Goal: Find specific page/section: Find specific page/section

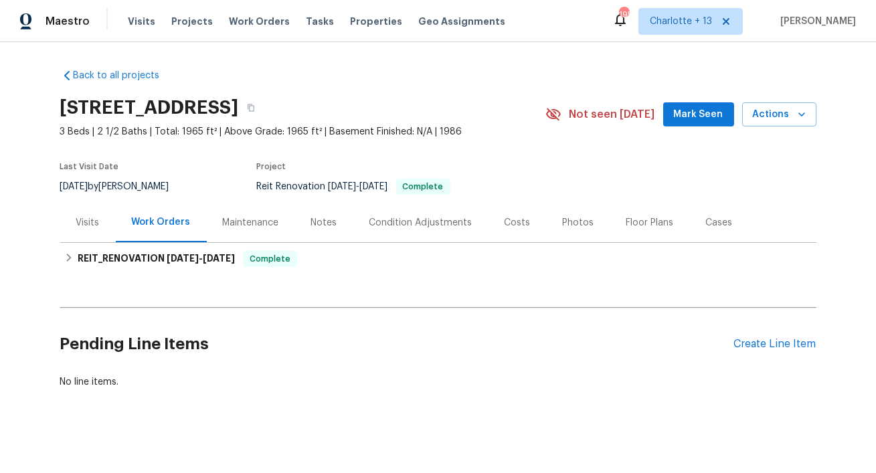
drag, startPoint x: 284, startPoint y: 109, endPoint x: 31, endPoint y: 106, distance: 252.9
click at [31, 106] on div "Back to all projects [STREET_ADDRESS] 3 Beds | 2 1/2 Baths | Total: 1965 ft² | …" at bounding box center [438, 257] width 876 height 431
copy h2 "15818 Caminito Aire Puro"
click at [516, 222] on div "Costs" at bounding box center [517, 222] width 26 height 13
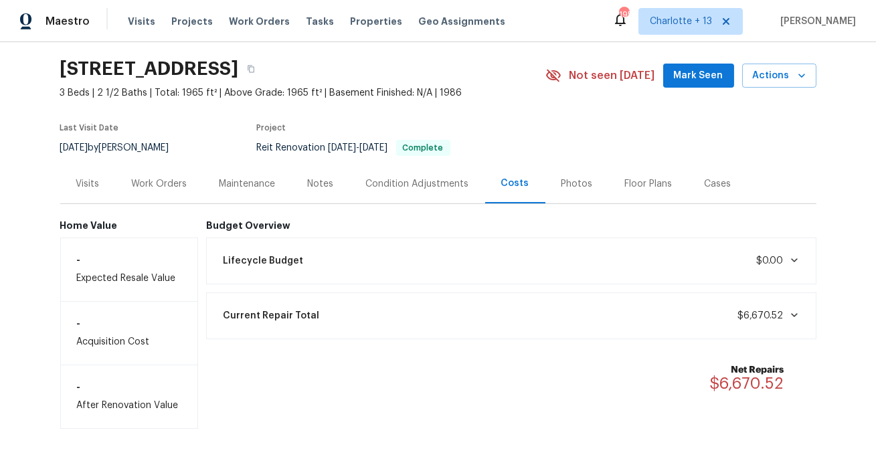
scroll to position [70, 0]
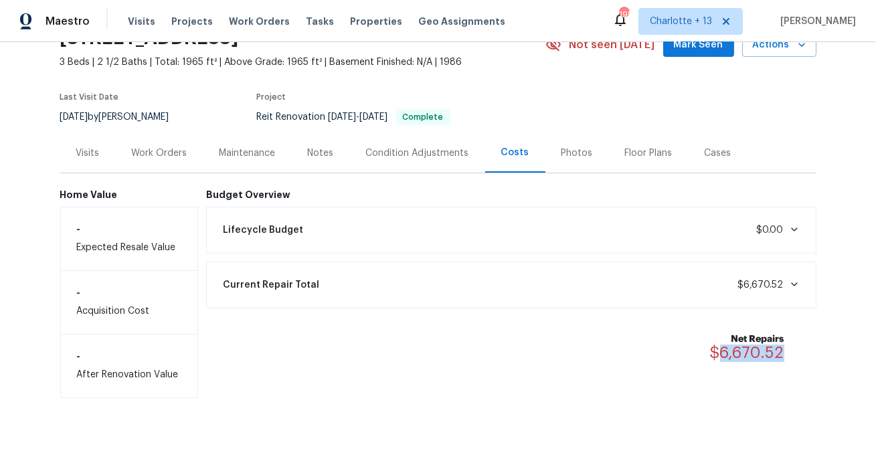
drag, startPoint x: 790, startPoint y: 349, endPoint x: 717, endPoint y: 351, distance: 73.0
click at [717, 351] on div "Net Repairs $6,670.52" at bounding box center [755, 347] width 90 height 29
copy span "6,670.52"
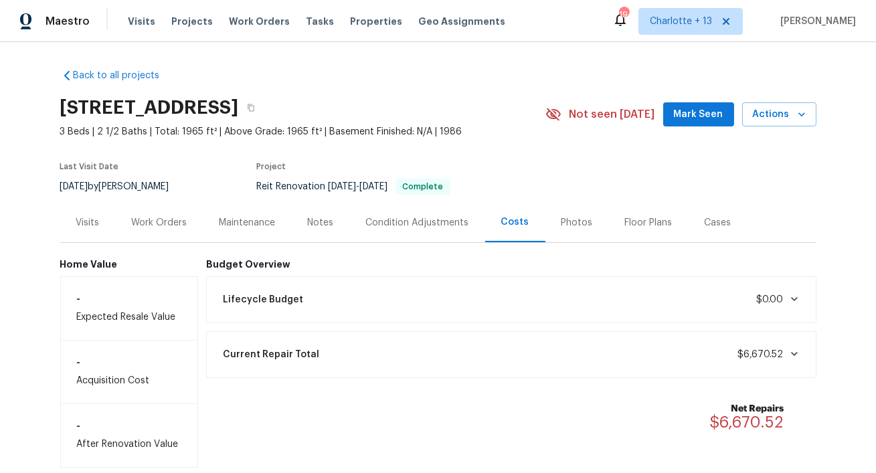
click at [521, 256] on div "Home Value - Expected Resale Value - Acquisition Cost - After Renovation Value …" at bounding box center [438, 355] width 756 height 225
click at [802, 116] on icon "button" at bounding box center [801, 114] width 13 height 13
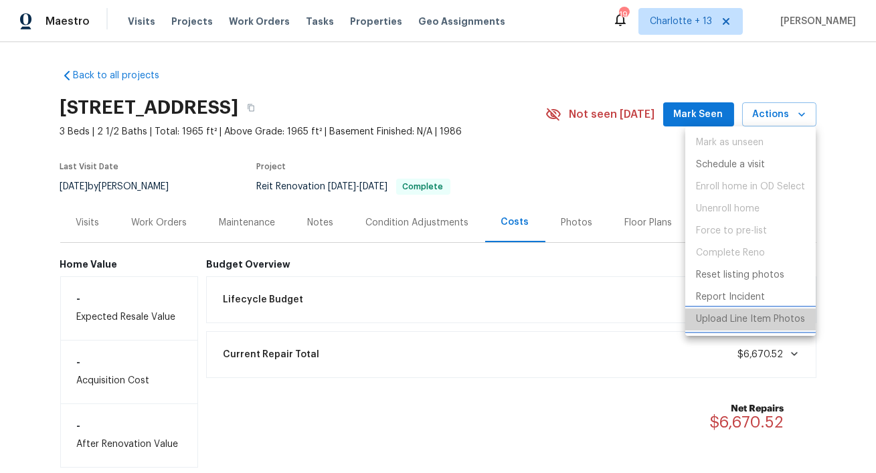
click at [728, 320] on p "Upload Line Item Photos" at bounding box center [750, 319] width 109 height 14
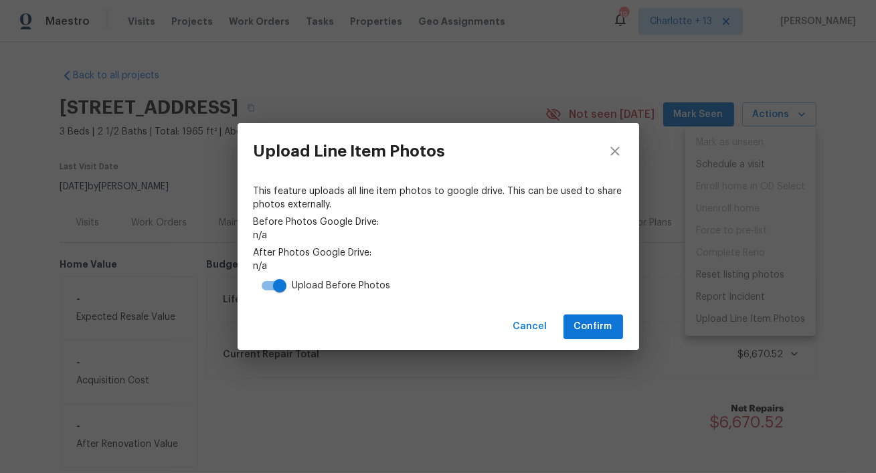
click at [274, 291] on input "checkbox" at bounding box center [280, 285] width 76 height 25
checkbox input "false"
click at [586, 330] on span "Confirm" at bounding box center [593, 326] width 38 height 17
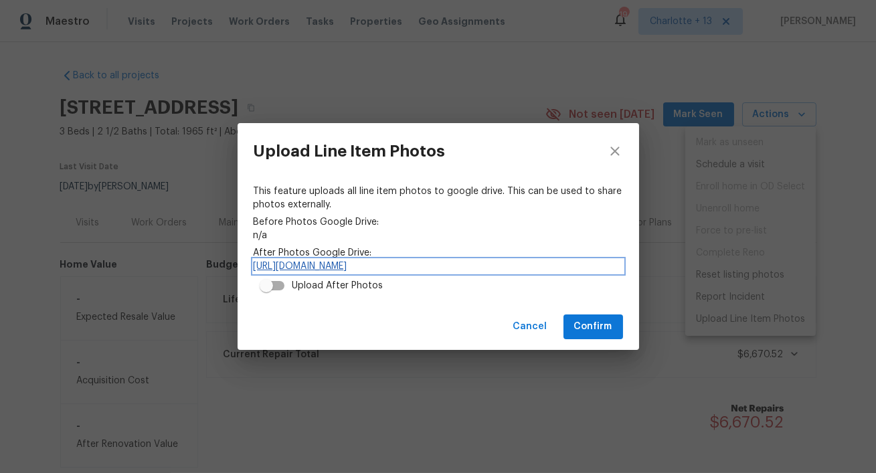
click at [365, 262] on link "[URL][DOMAIN_NAME]" at bounding box center [438, 266] width 369 height 13
